Goal: Information Seeking & Learning: Compare options

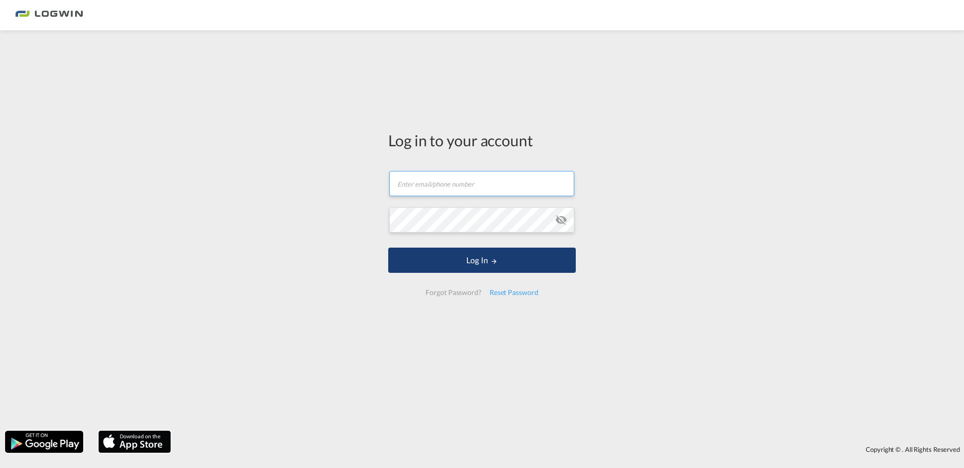
type input "[EMAIL_ADDRESS][PERSON_NAME][DOMAIN_NAME]"
click at [468, 260] on button "Log In" at bounding box center [482, 260] width 188 height 25
